Goal: Task Accomplishment & Management: Use online tool/utility

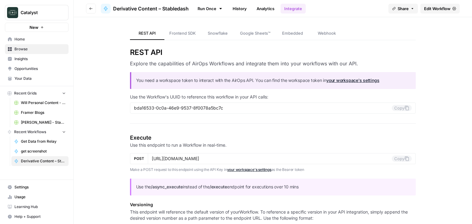
click at [443, 8] on span "Edit Workflow" at bounding box center [437, 9] width 26 height 6
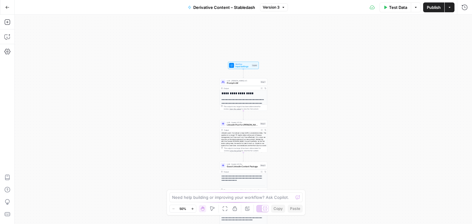
click at [468, 7] on button "Run History" at bounding box center [465, 7] width 10 height 10
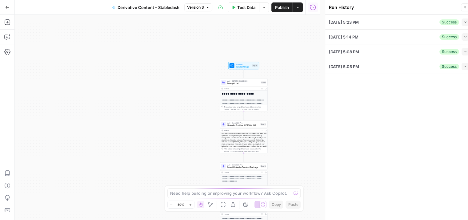
click at [431, 20] on div "[DATE] 5:23 PM Success Collapse" at bounding box center [399, 22] width 140 height 14
click at [464, 21] on icon "button" at bounding box center [464, 21] width 3 height 3
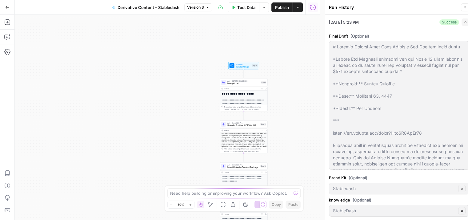
click at [242, 67] on span "Input Settings" at bounding box center [243, 66] width 15 height 3
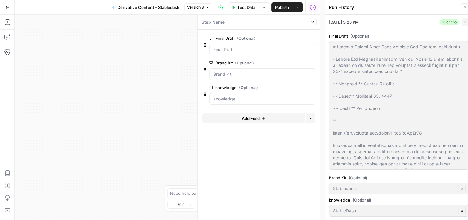
drag, startPoint x: 236, startPoint y: 86, endPoint x: 212, endPoint y: 86, distance: 23.7
click at [212, 86] on label "knowledge (Optional)" at bounding box center [244, 87] width 71 height 6
copy label "knowledge"
click at [184, 76] on div "**********" at bounding box center [167, 117] width 305 height 205
click at [463, 8] on icon "button" at bounding box center [465, 8] width 4 height 4
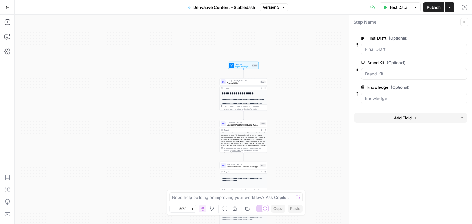
click at [9, 57] on div "Add Steps Copilot Settings AirOps Academy Help Give Feedback Shortcuts" at bounding box center [7, 120] width 15 height 210
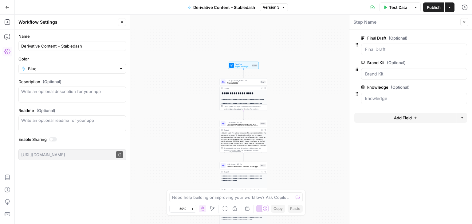
click at [50, 139] on div at bounding box center [53, 139] width 8 height 4
click at [120, 156] on icon "button" at bounding box center [119, 154] width 2 height 3
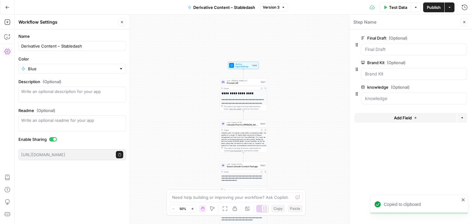
click at [52, 138] on div at bounding box center [53, 139] width 8 height 4
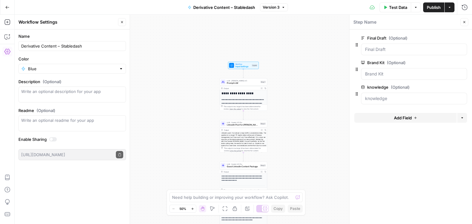
click at [453, 38] on icon "button" at bounding box center [454, 38] width 3 height 3
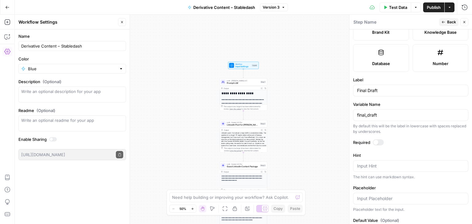
scroll to position [190, 0]
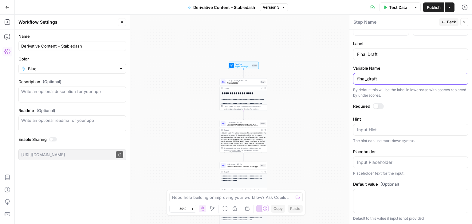
drag, startPoint x: 383, startPoint y: 78, endPoint x: 335, endPoint y: 74, distance: 47.8
click at [335, 74] on body "**********" at bounding box center [236, 112] width 472 height 224
drag, startPoint x: 396, startPoint y: 79, endPoint x: 355, endPoint y: 76, distance: 40.7
click at [355, 76] on div "final_draft" at bounding box center [410, 79] width 115 height 12
click at [120, 24] on button "Close" at bounding box center [122, 22] width 8 height 8
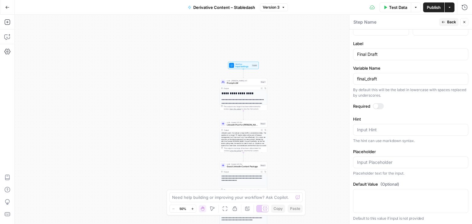
click at [464, 20] on icon "button" at bounding box center [465, 22] width 4 height 4
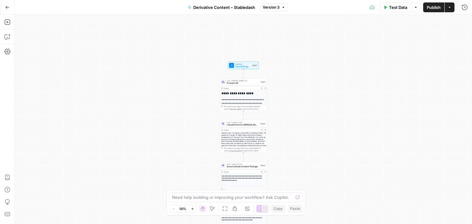
click at [235, 69] on div "Workflow Input Settings Inputs Test Step" at bounding box center [243, 65] width 31 height 7
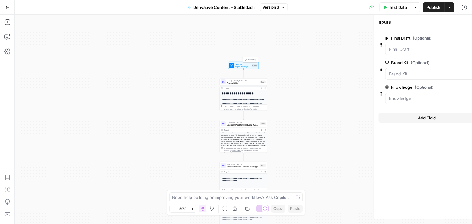
click at [238, 65] on span "Input Settings" at bounding box center [243, 66] width 15 height 3
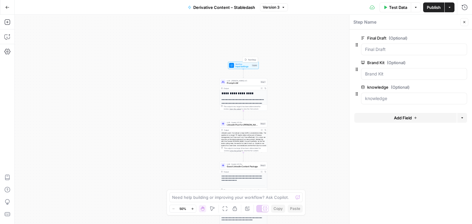
click at [238, 65] on span "Input Settings" at bounding box center [243, 66] width 15 height 3
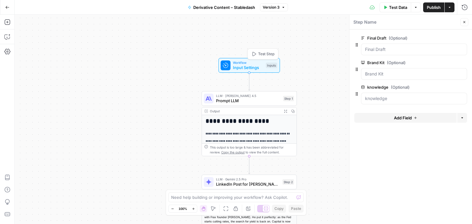
click at [15, 53] on div "**********" at bounding box center [244, 120] width 458 height 210
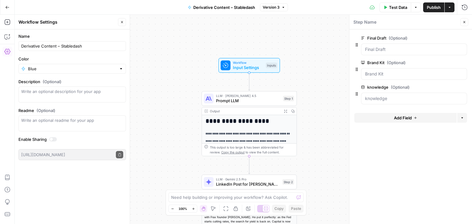
click at [53, 141] on div at bounding box center [53, 139] width 8 height 4
click at [119, 156] on icon "button" at bounding box center [119, 154] width 2 height 3
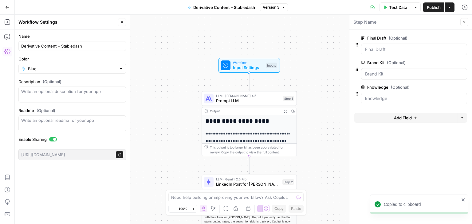
click at [51, 138] on div at bounding box center [53, 139] width 8 height 4
click at [436, 7] on span "Publish" at bounding box center [434, 7] width 14 height 6
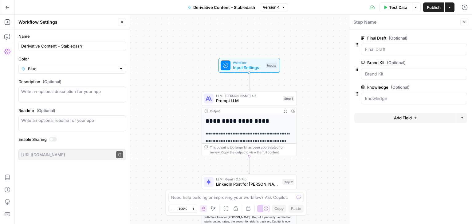
click at [50, 138] on div at bounding box center [51, 139] width 3 height 3
click at [434, 6] on span "Publish" at bounding box center [434, 7] width 14 height 6
click at [154, 97] on div "**********" at bounding box center [244, 120] width 458 height 210
click at [450, 62] on span "edit field" at bounding box center [445, 62] width 14 height 5
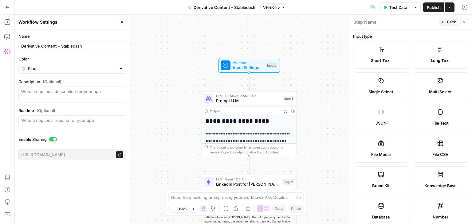
scroll to position [112, 0]
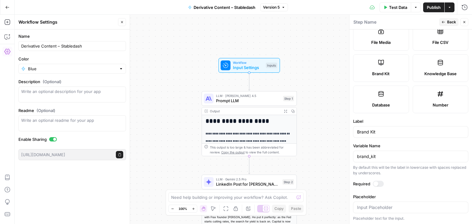
click at [446, 20] on button "Back" at bounding box center [448, 22] width 19 height 8
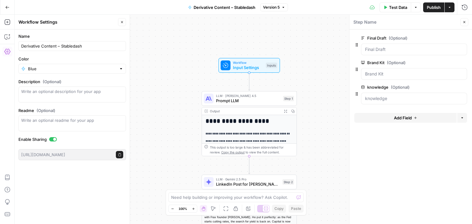
click at [252, 66] on span "Input Settings" at bounding box center [248, 68] width 30 height 6
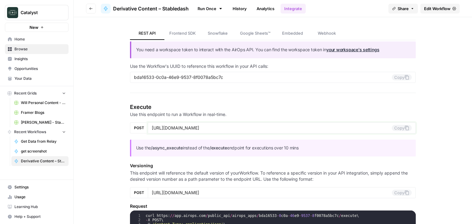
click at [405, 128] on icon at bounding box center [407, 128] width 5 height 5
click at [433, 9] on span "Edit Workflow" at bounding box center [437, 9] width 26 height 6
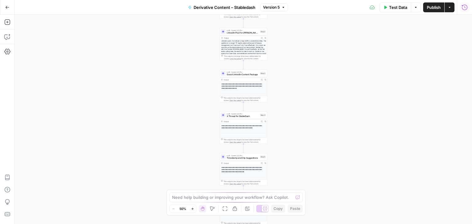
click at [466, 5] on icon "button" at bounding box center [465, 7] width 6 height 6
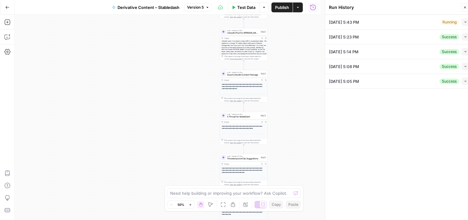
click at [463, 22] on span "Collapse" at bounding box center [463, 22] width 0 height 0
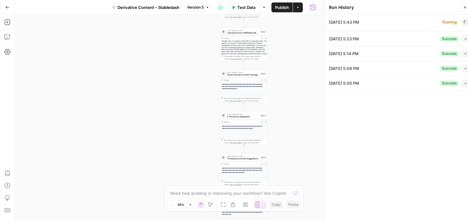
type textarea "With total funding reaching $88 million, the company is expanding its full-stac…"
type input "Stabledash"
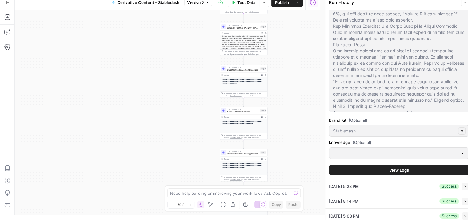
scroll to position [61, 0]
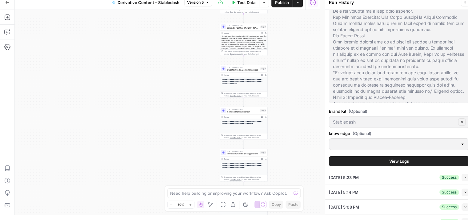
click at [367, 148] on div at bounding box center [399, 144] width 140 height 12
click at [411, 160] on button "View Logs" at bounding box center [399, 161] width 140 height 10
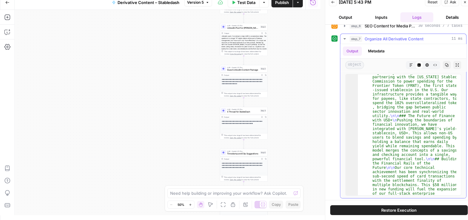
scroll to position [4300, 0]
